Goal: Transaction & Acquisition: Purchase product/service

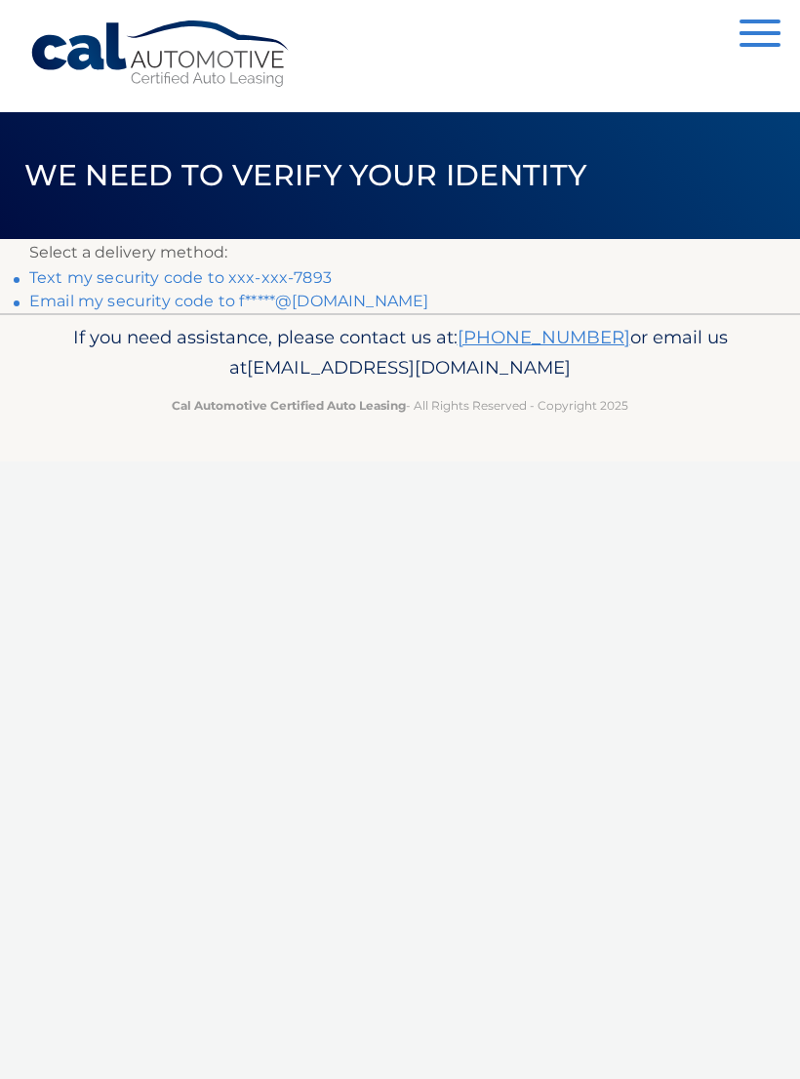
click at [180, 278] on link "Text my security code to xxx-xxx-7893" at bounding box center [180, 277] width 302 height 19
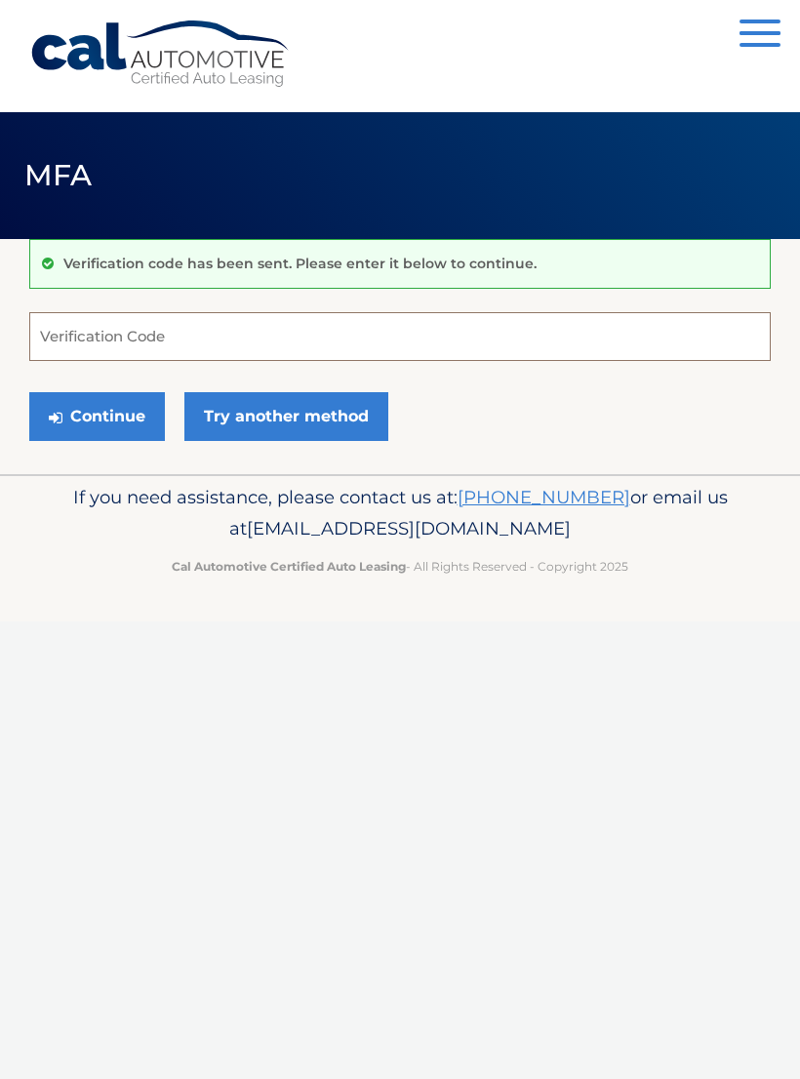
click at [335, 331] on input "Verification Code" at bounding box center [399, 336] width 741 height 49
type input "797377"
click at [89, 430] on button "Continue" at bounding box center [97, 416] width 136 height 49
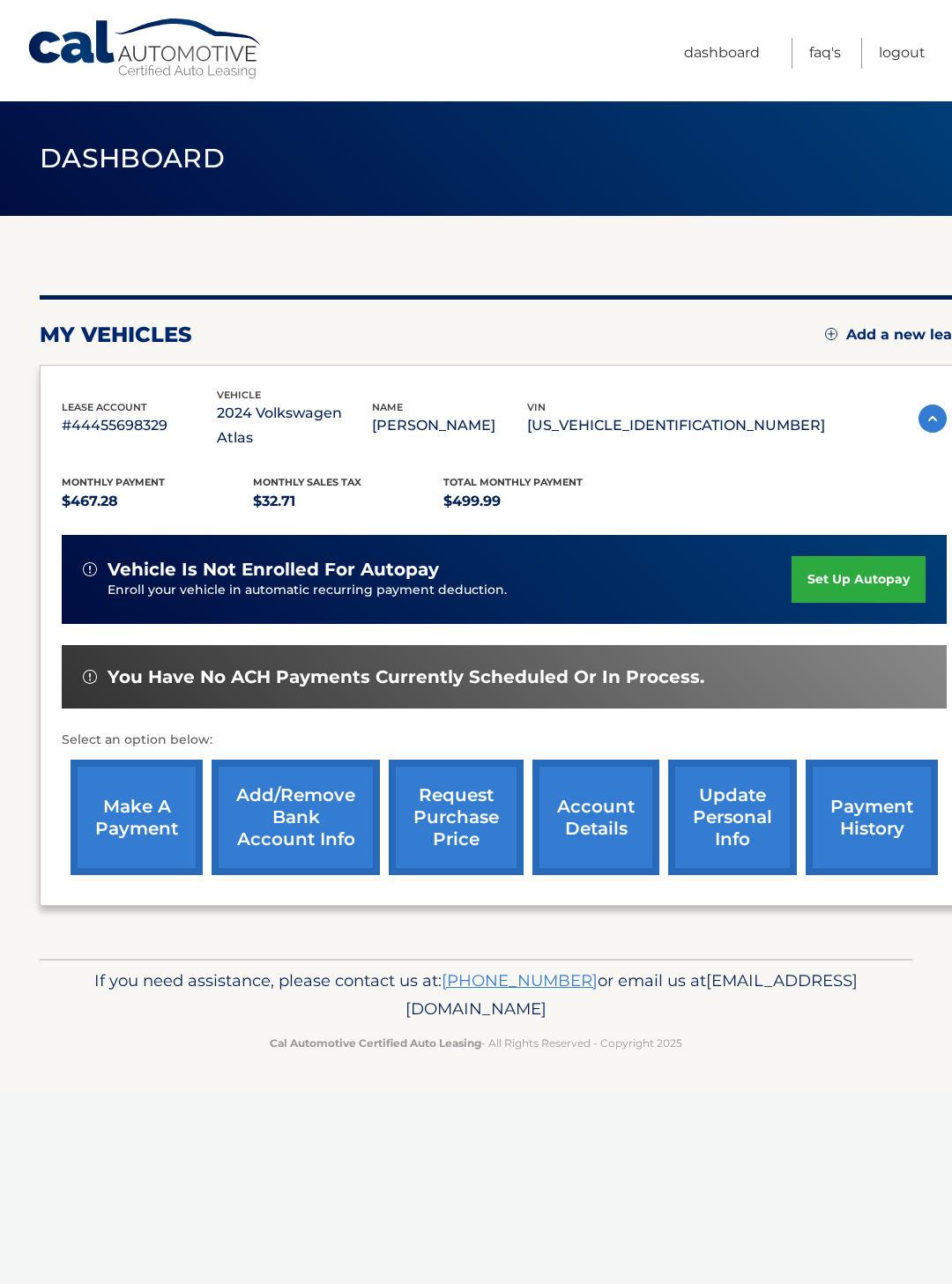
click at [128, 800] on link "make a payment" at bounding box center [136, 818] width 132 height 116
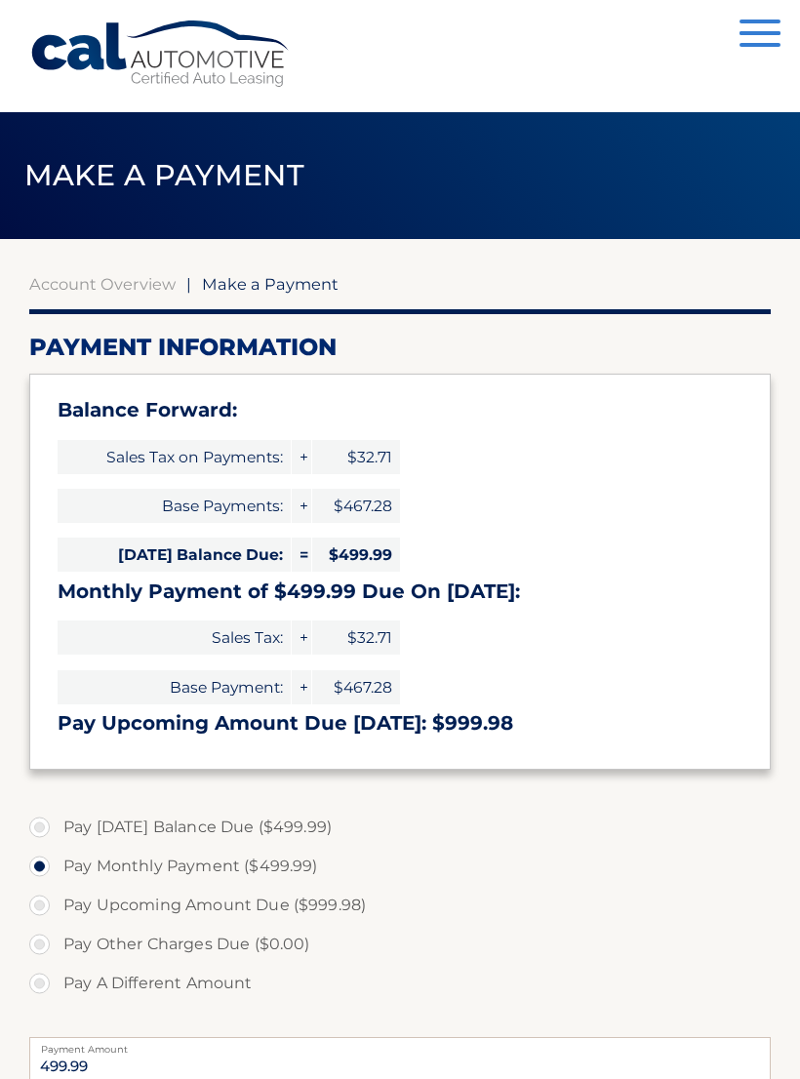
select select "YzA3YmMzYWUtNTVhMi00NmFiLThiN2UtOGQ3ZjMwMThiNTRh"
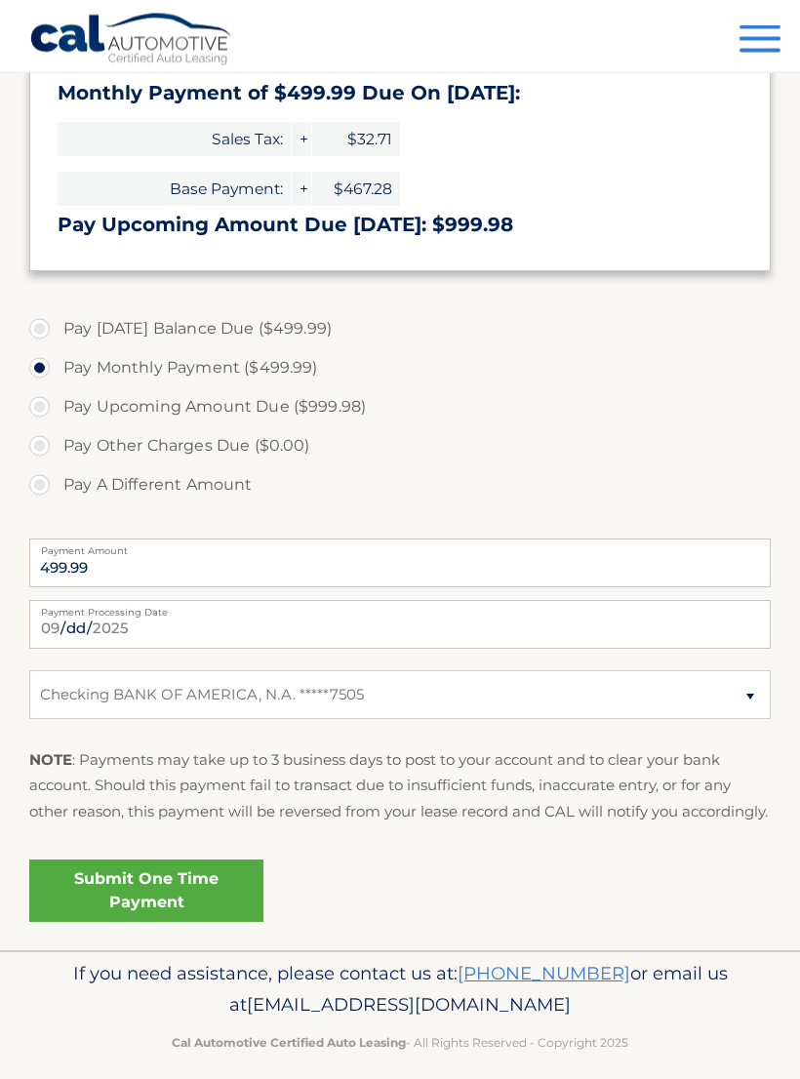
scroll to position [507, 0]
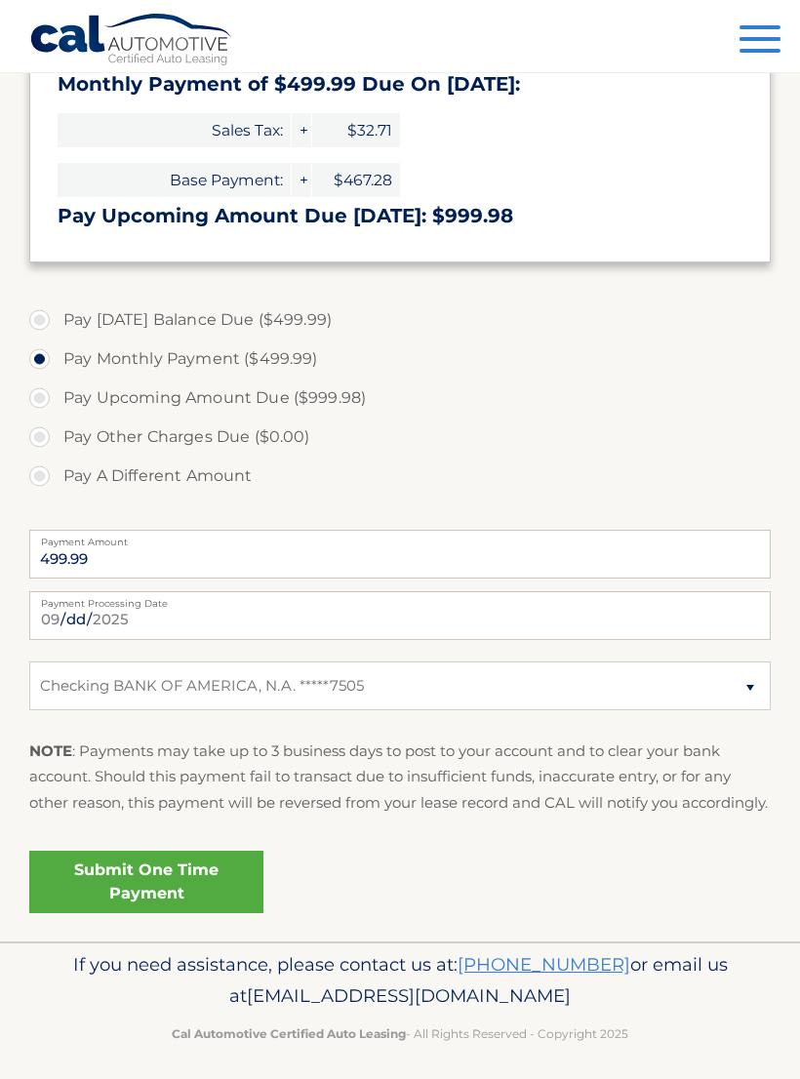
click at [181, 913] on link "Submit One Time Payment" at bounding box center [146, 882] width 234 height 62
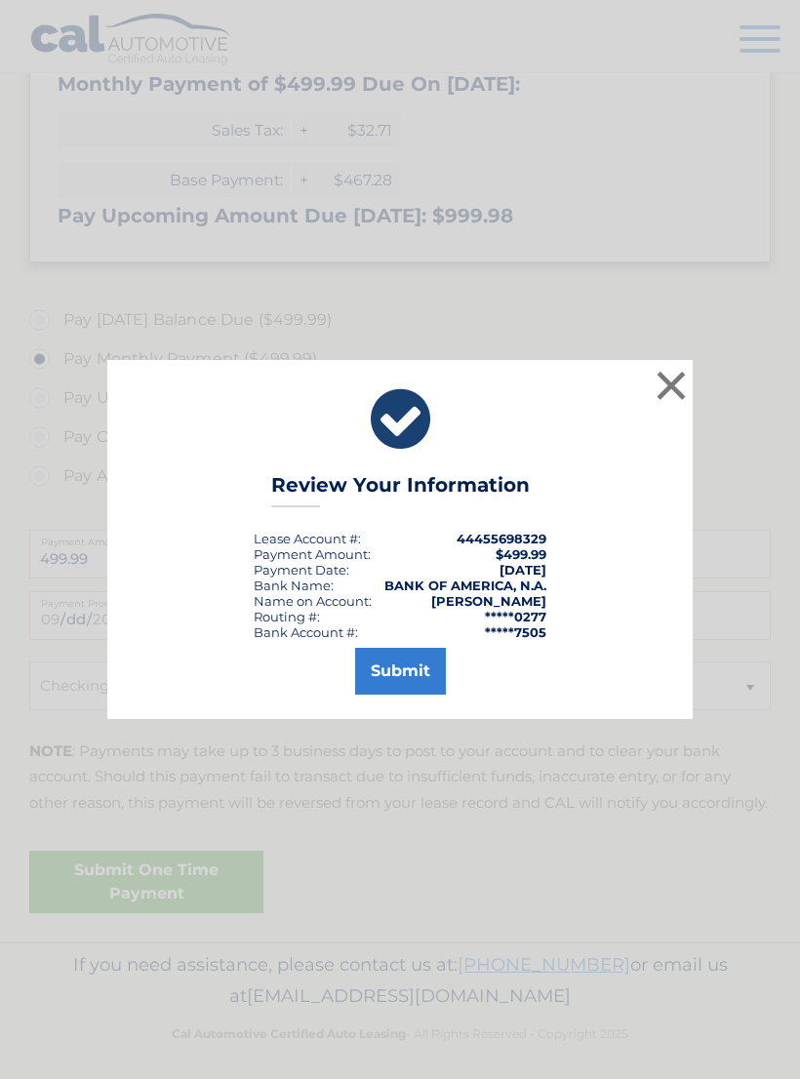
click at [405, 694] on button "Submit" at bounding box center [400, 671] width 91 height 47
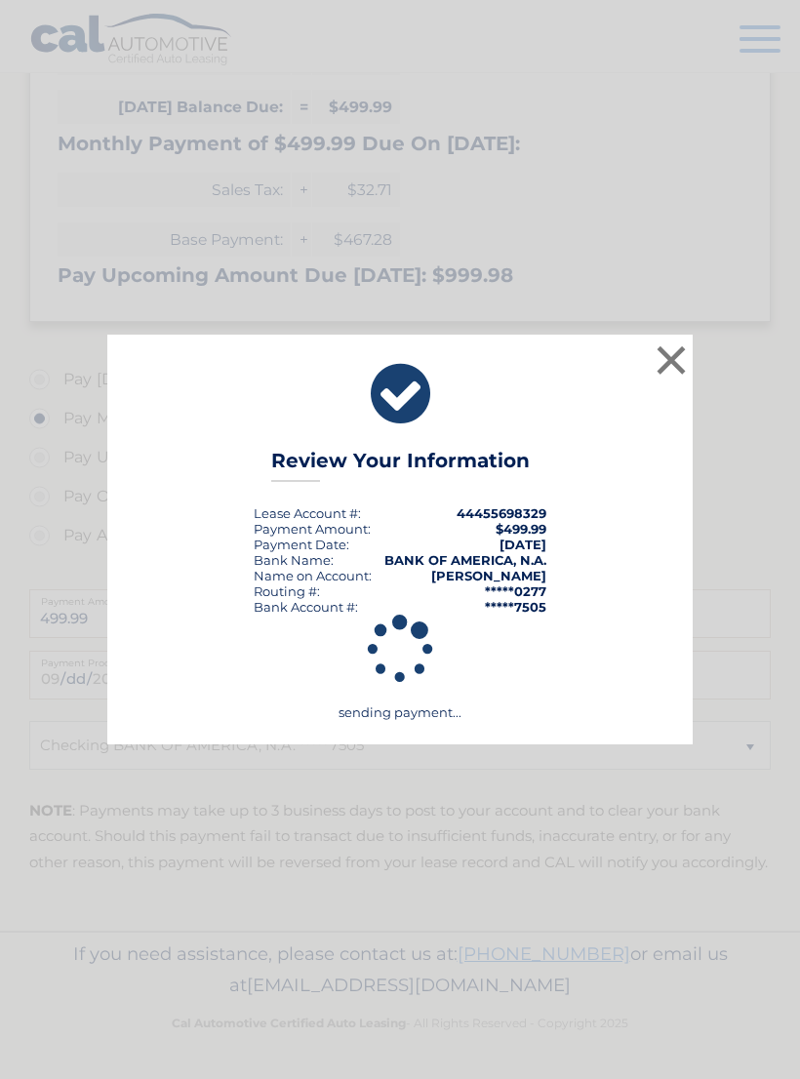
scroll to position [437, 0]
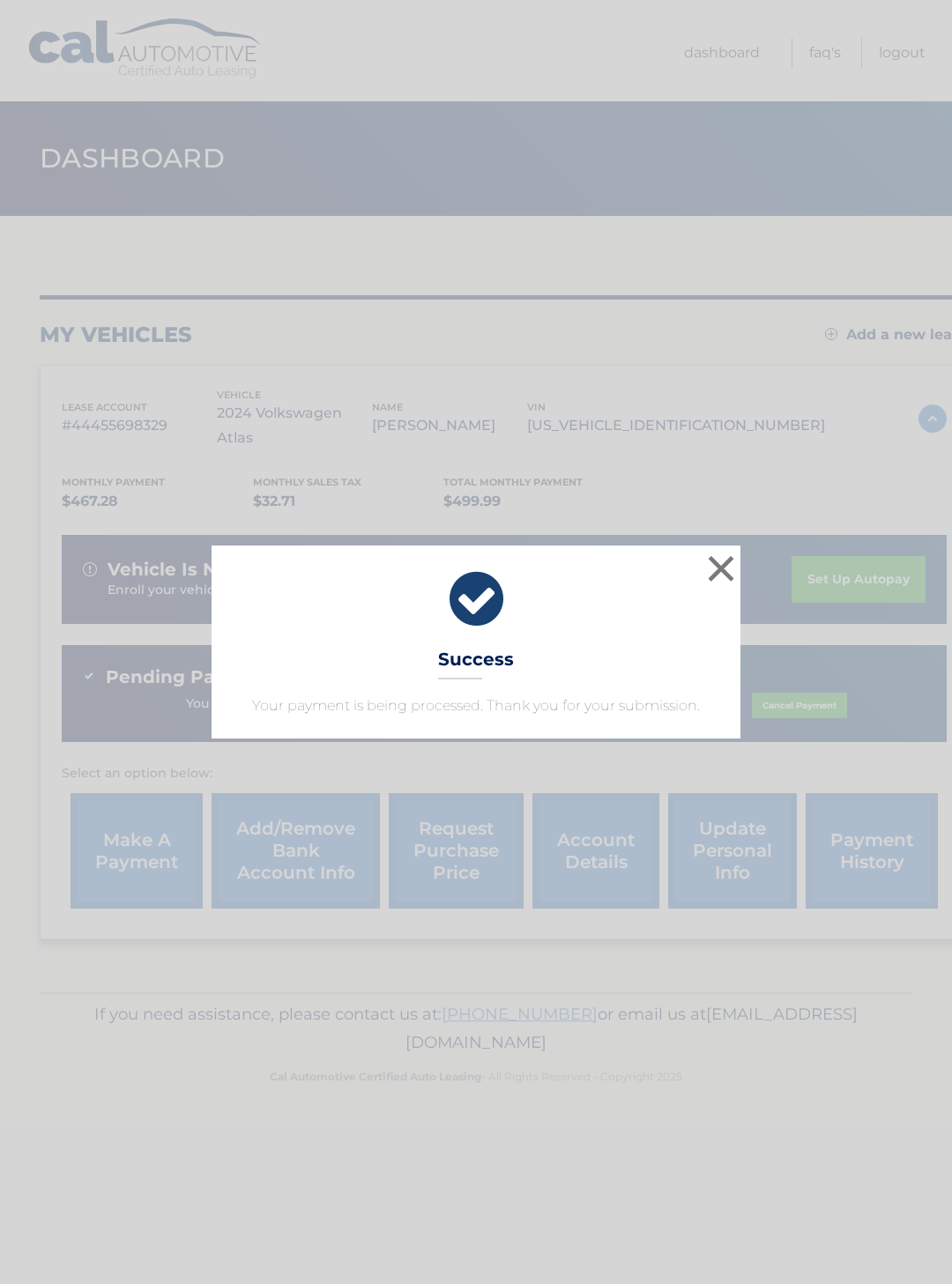
click at [723, 585] on button "×" at bounding box center [721, 568] width 35 height 35
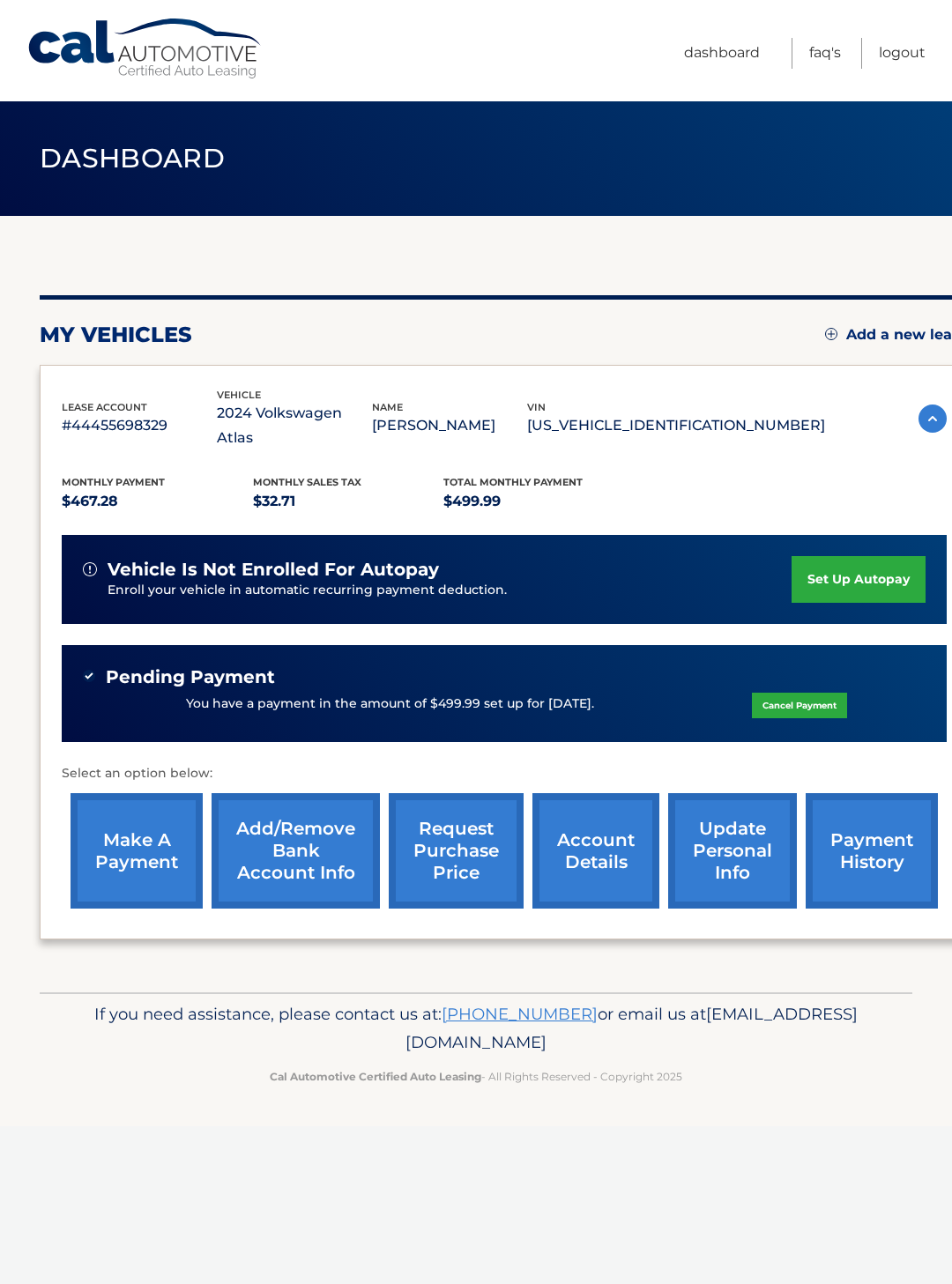
click at [900, 63] on link "Logout" at bounding box center [902, 53] width 47 height 31
